Goal: Check status

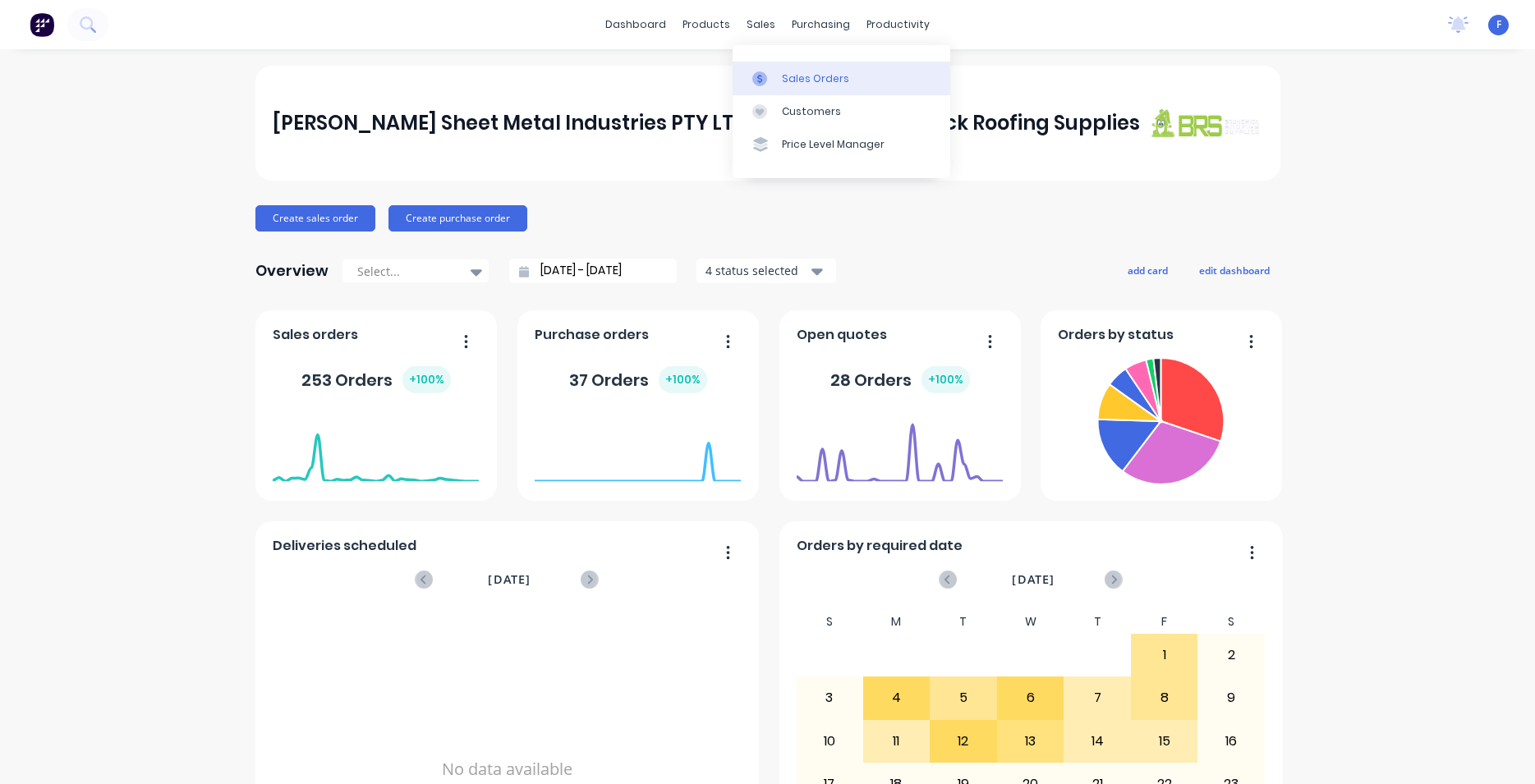
click at [779, 73] on link "Sales Orders" at bounding box center [841, 77] width 218 height 33
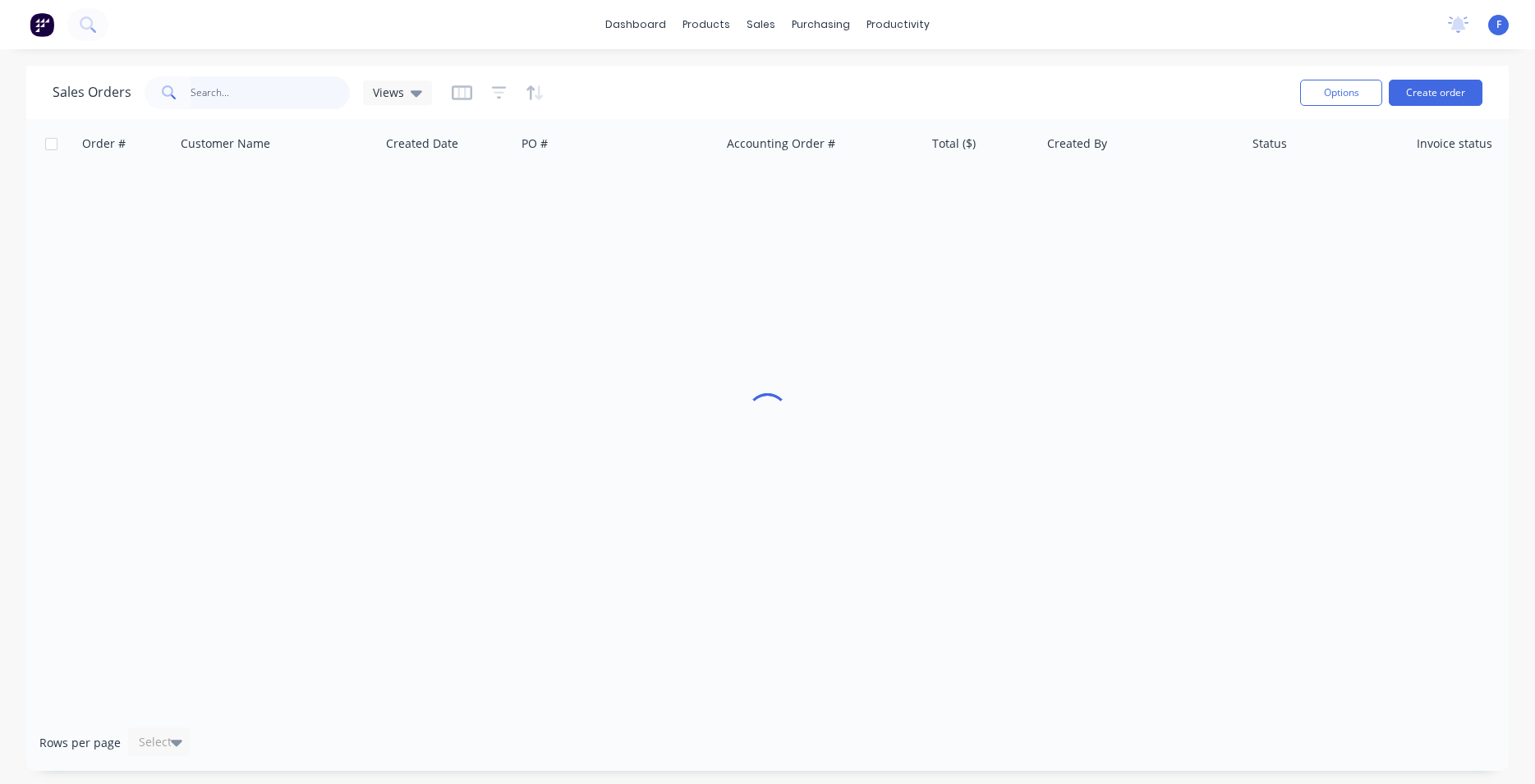
click at [274, 96] on input "text" at bounding box center [271, 92] width 160 height 33
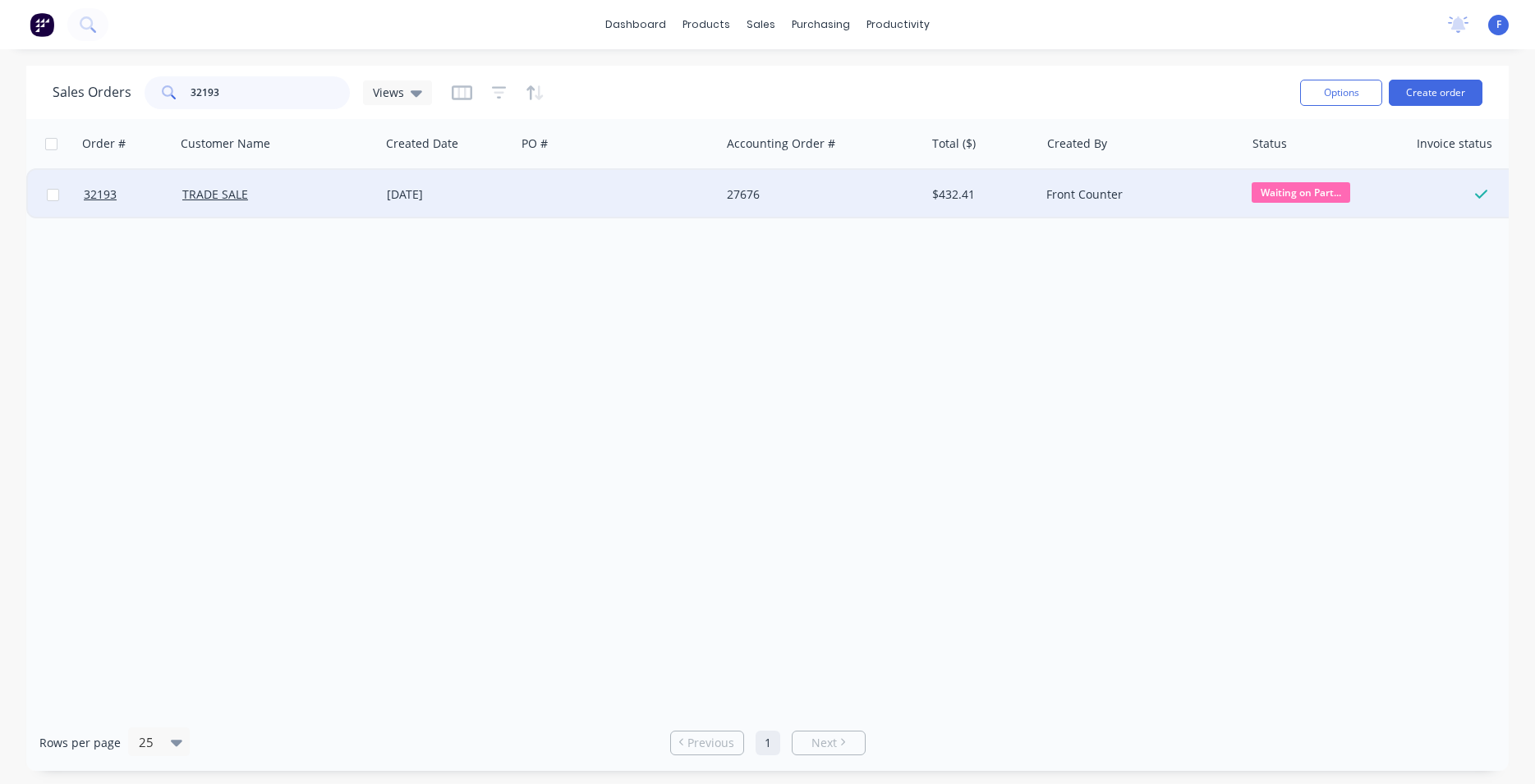
type input "32193"
click at [538, 199] on div at bounding box center [618, 194] width 204 height 49
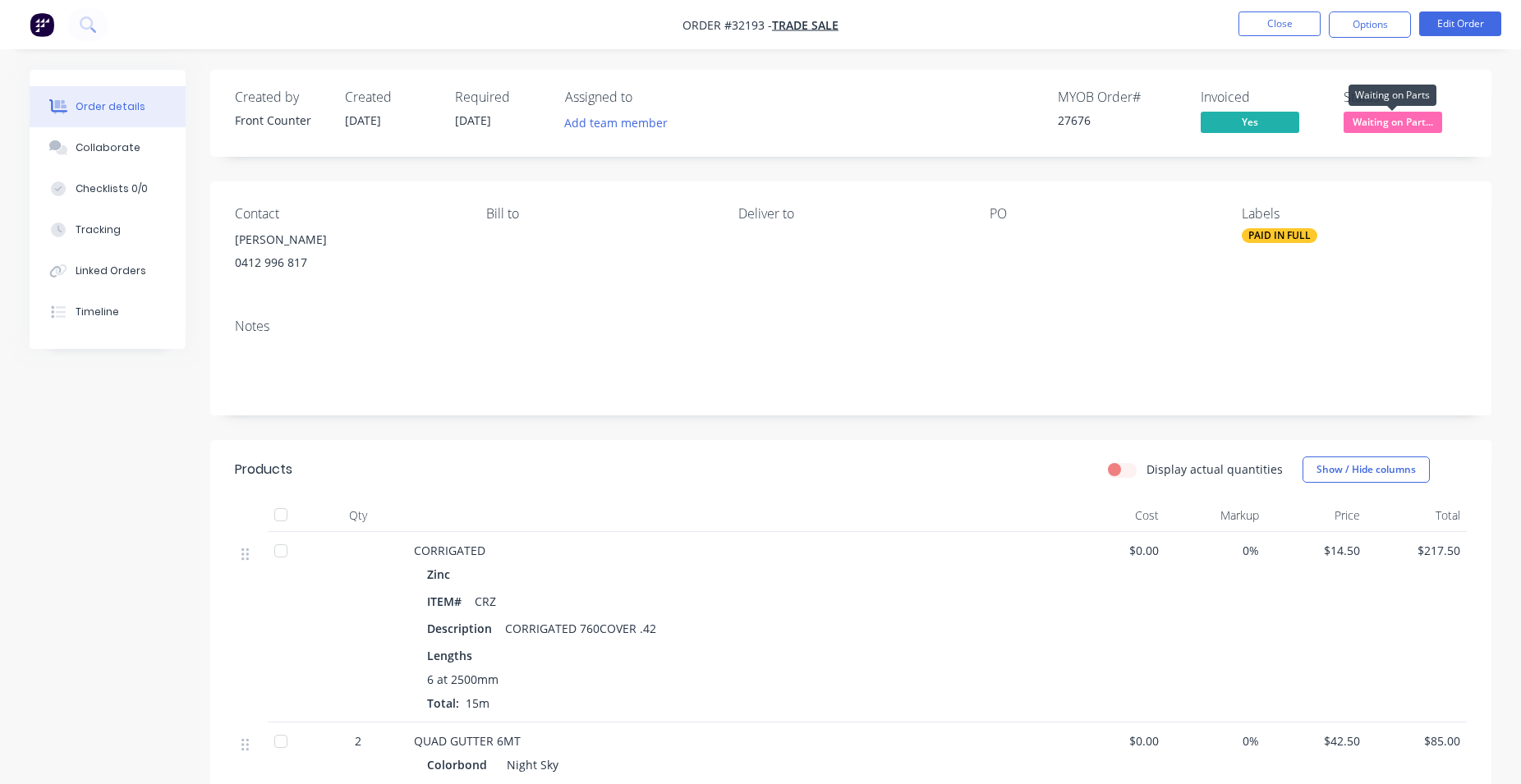
click at [1378, 126] on span "Waiting on Part..." at bounding box center [1392, 122] width 99 height 20
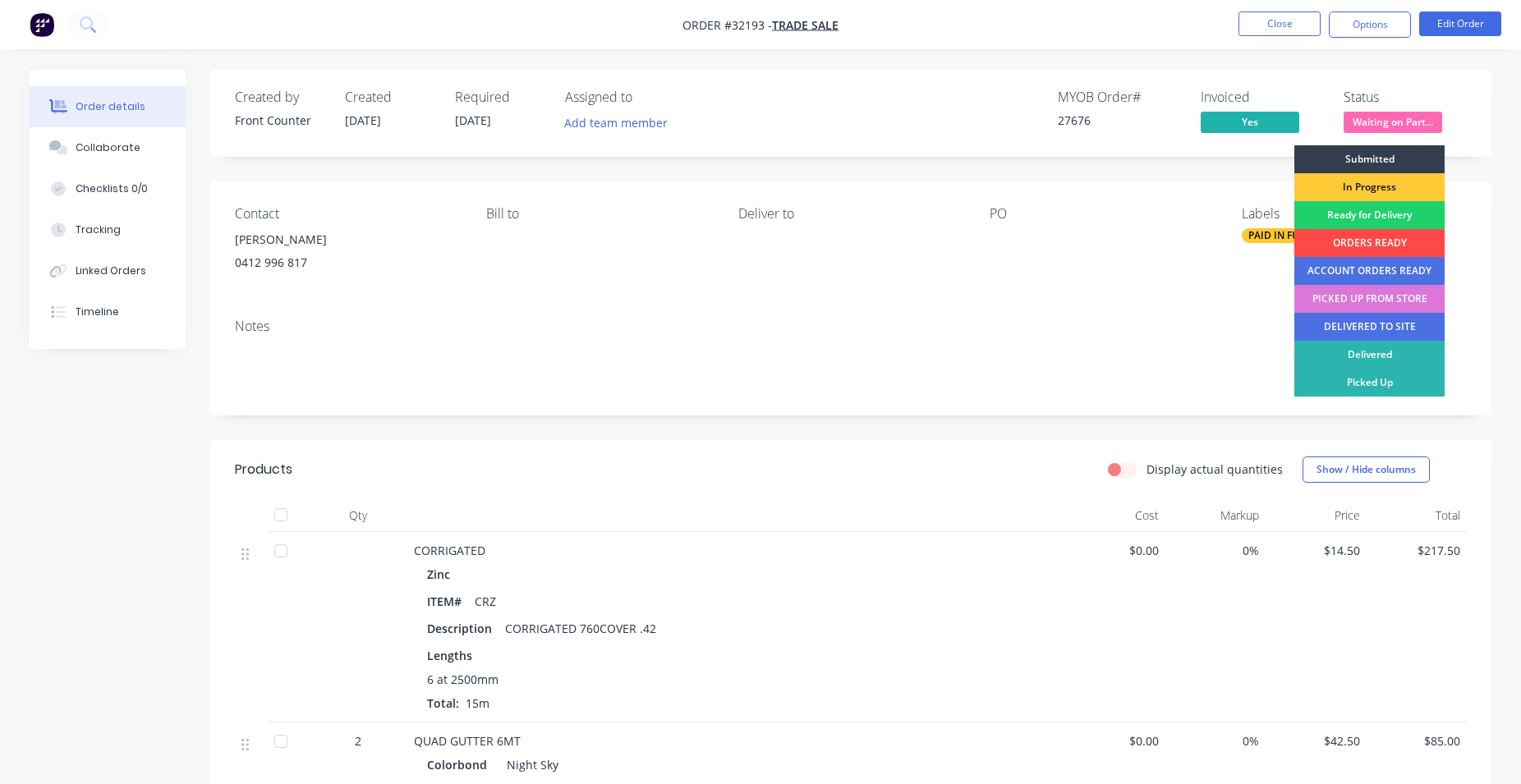
click at [1351, 246] on div "ORDERS READY" at bounding box center [1368, 243] width 150 height 28
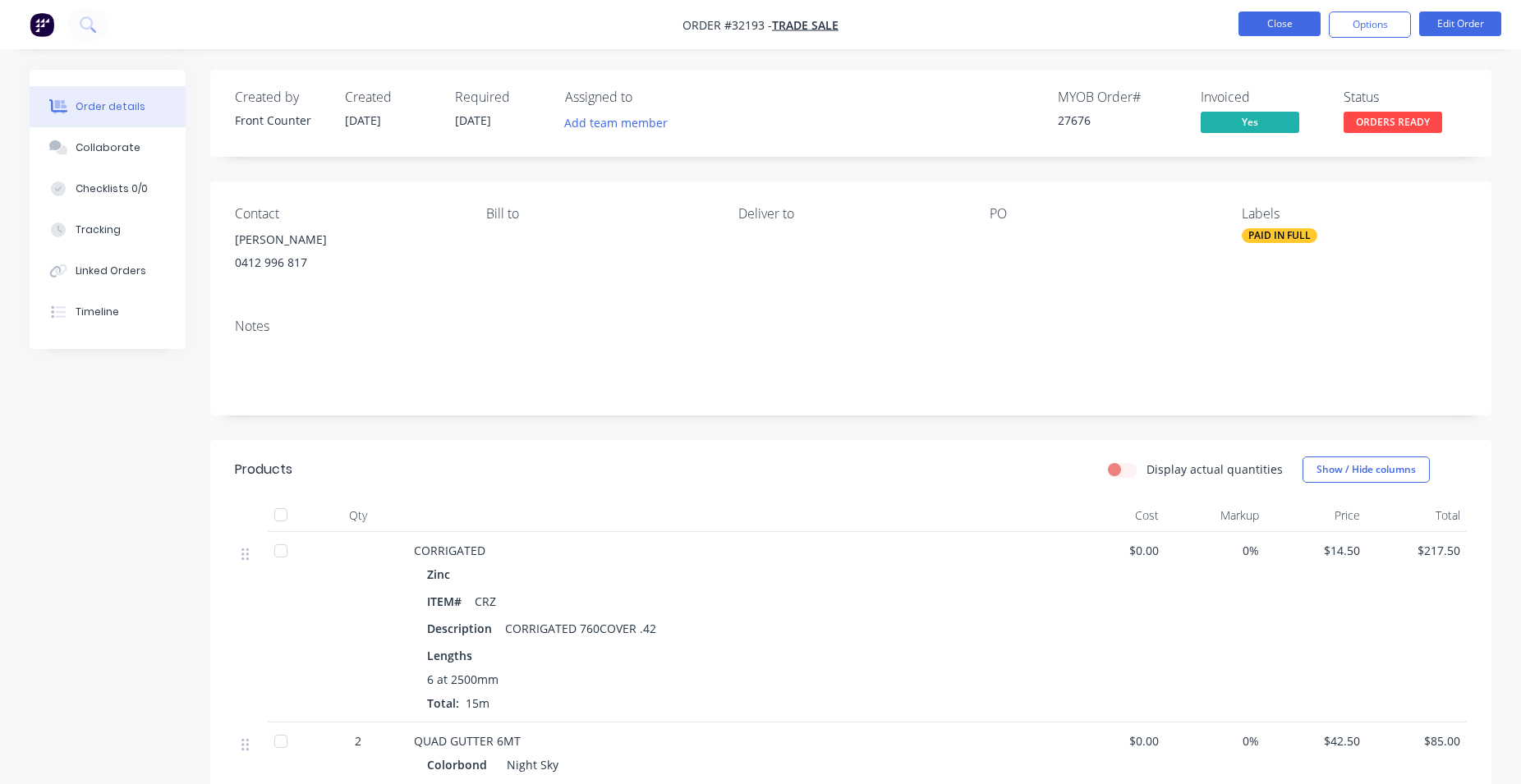
click at [1279, 21] on button "Close" at bounding box center [1279, 23] width 82 height 24
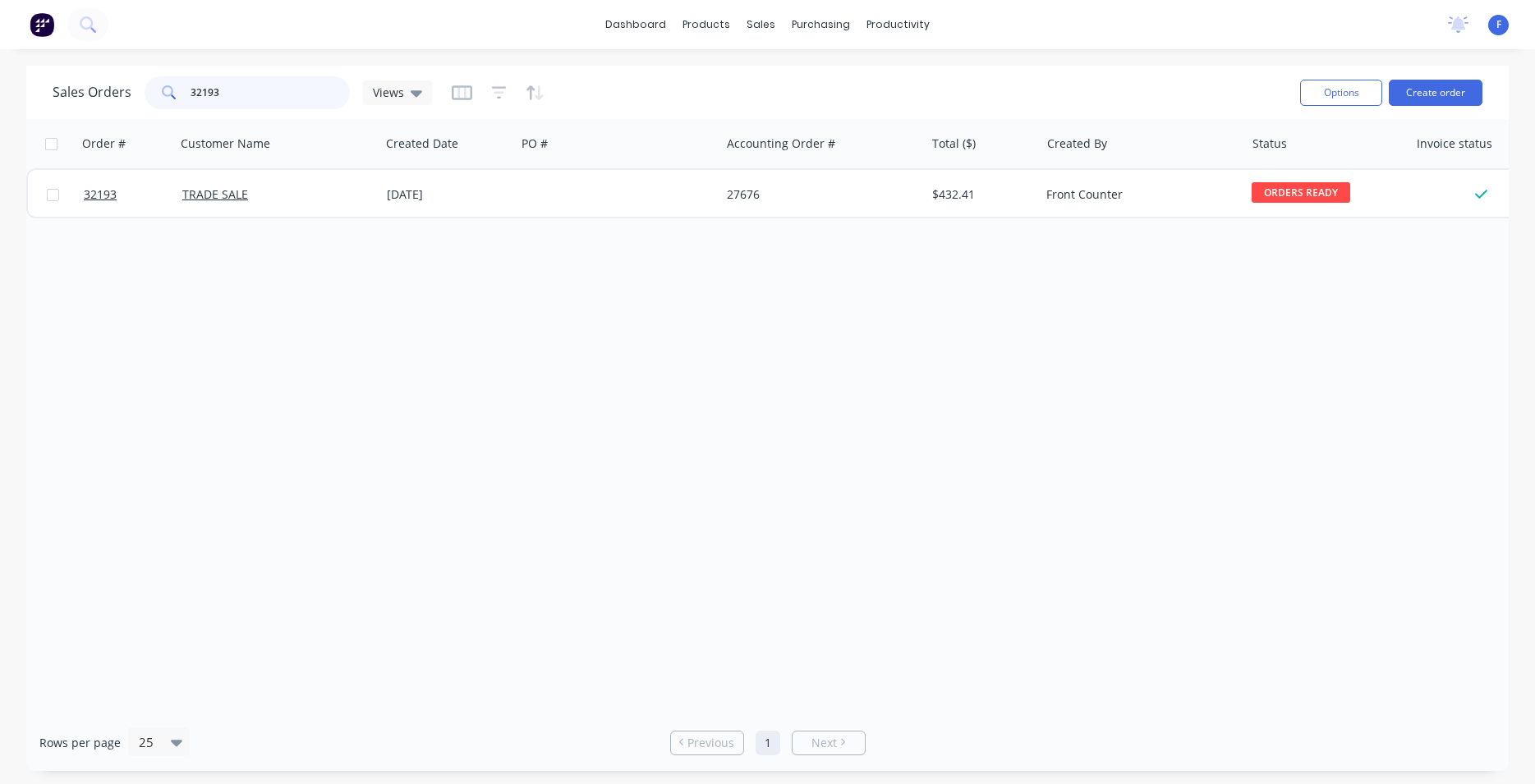
click at [253, 87] on input "32193" at bounding box center [271, 92] width 160 height 33
type input "3"
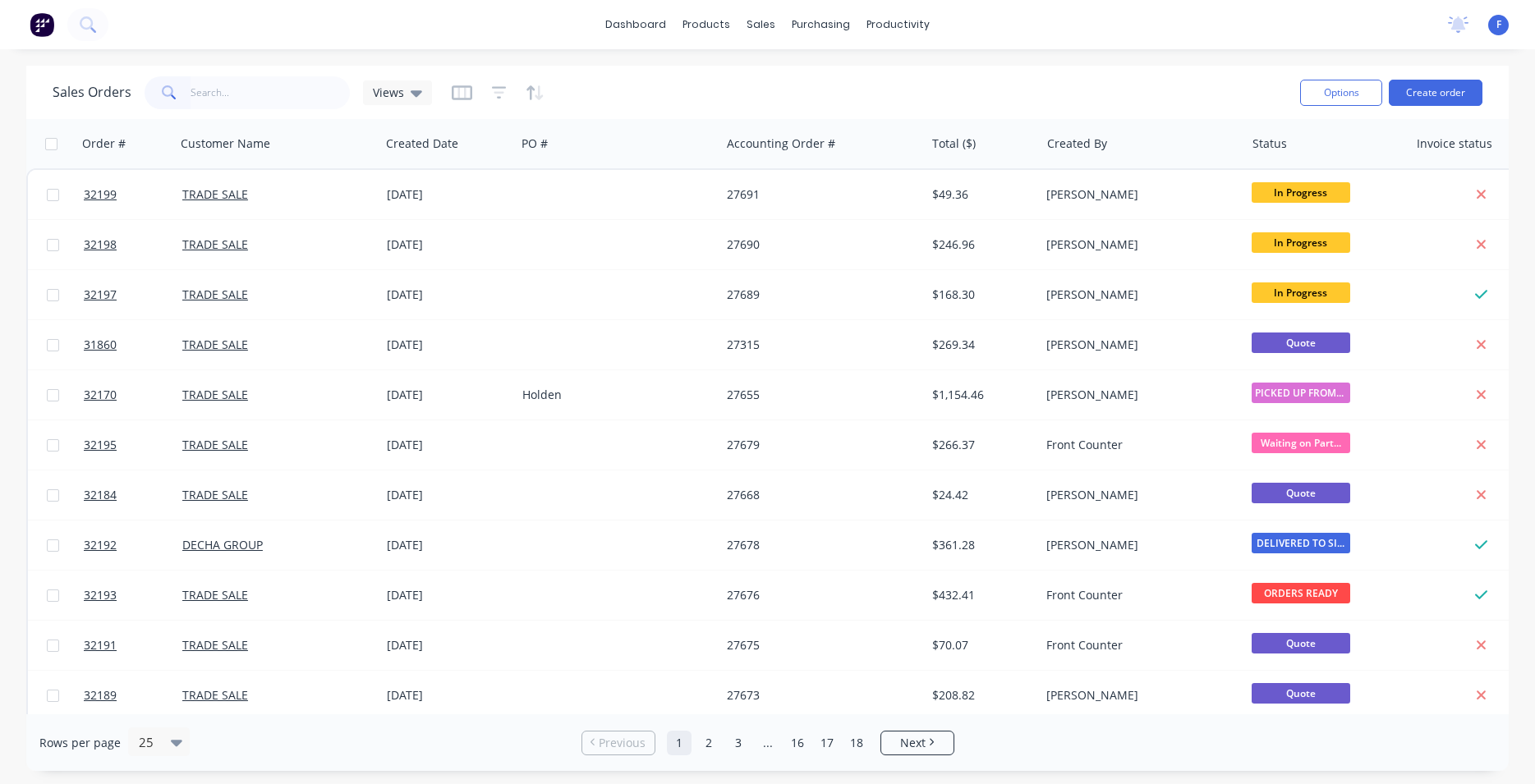
click at [38, 26] on img at bounding box center [42, 24] width 24 height 24
